Goal: Navigation & Orientation: Find specific page/section

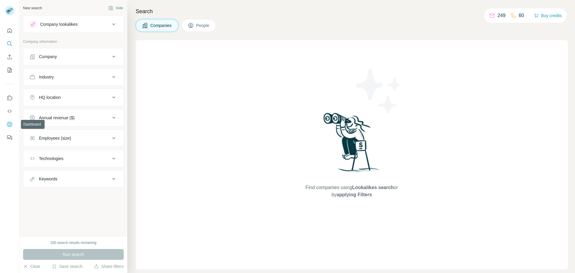
click at [7, 127] on icon "Dashboard" at bounding box center [10, 124] width 6 height 6
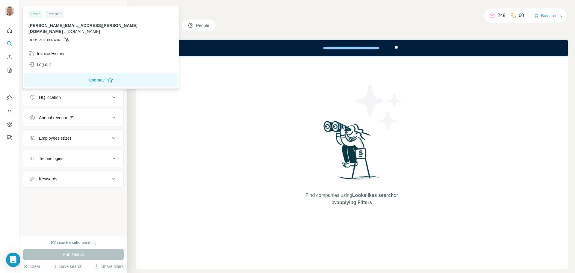
click at [12, 12] on img at bounding box center [10, 11] width 10 height 10
click at [37, 14] on div "Admin" at bounding box center [35, 13] width 14 height 7
drag, startPoint x: 367, startPoint y: 34, endPoint x: 266, endPoint y: 5, distance: 105.0
click at [368, 33] on div "Search Companies People Find companies using Lookalikes search or by applying F…" at bounding box center [351, 136] width 448 height 273
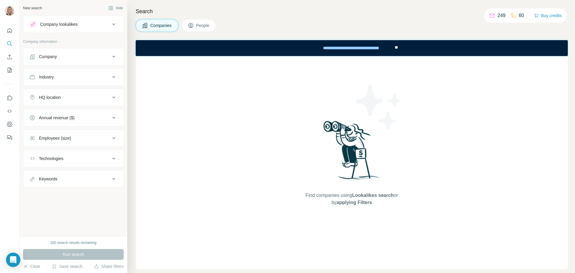
click at [208, 24] on span "People" at bounding box center [203, 25] width 14 height 6
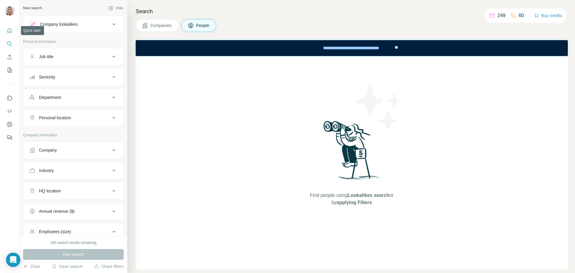
click at [9, 30] on icon "Quick start" at bounding box center [10, 31] width 6 height 6
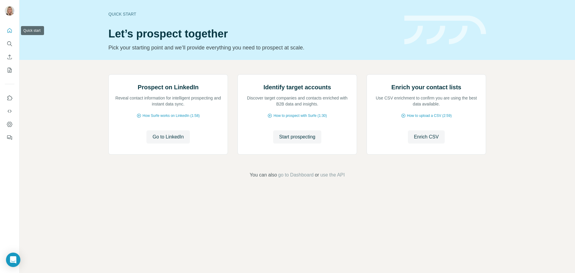
click at [11, 31] on icon "Quick start" at bounding box center [10, 31] width 6 height 6
click at [9, 126] on icon "Dashboard" at bounding box center [10, 124] width 6 height 6
